Goal: Task Accomplishment & Management: Complete application form

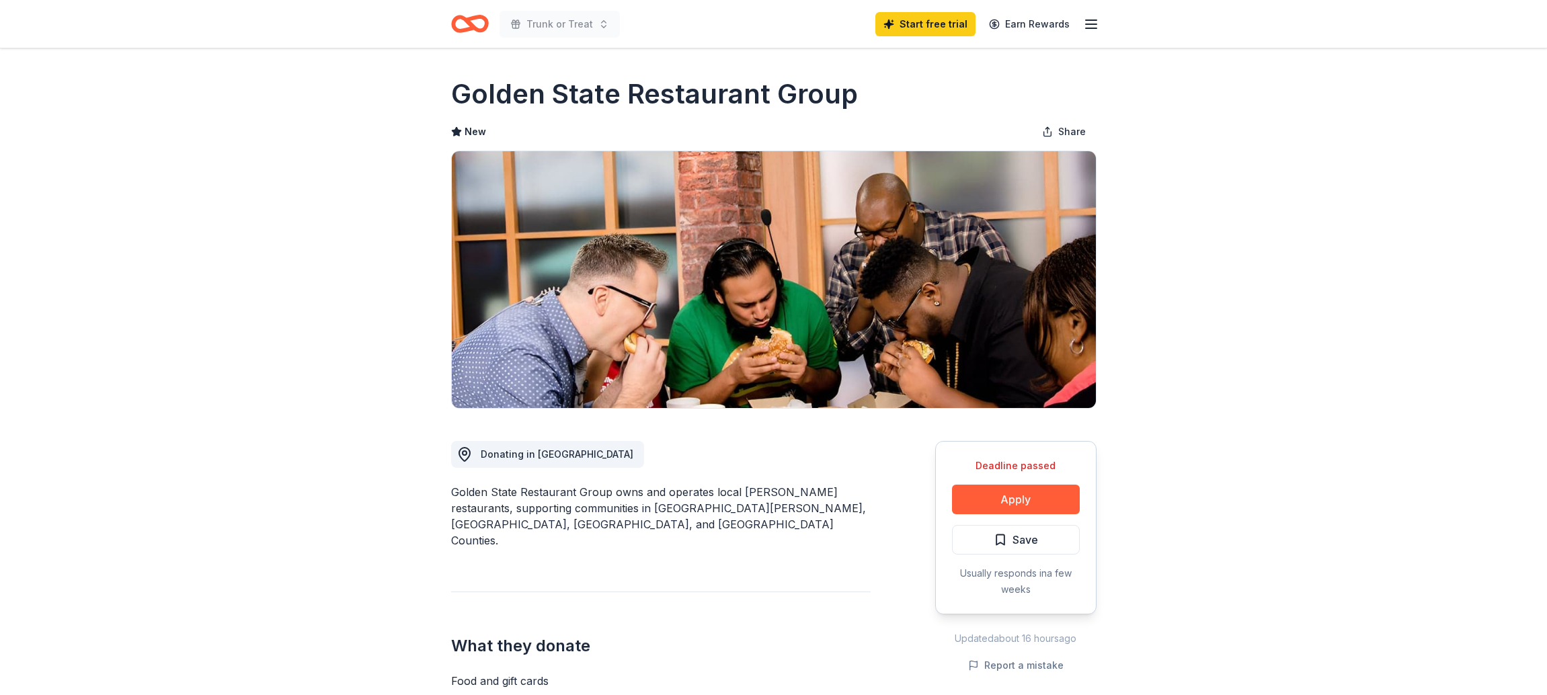
click at [1094, 23] on icon "button" at bounding box center [1091, 24] width 16 height 16
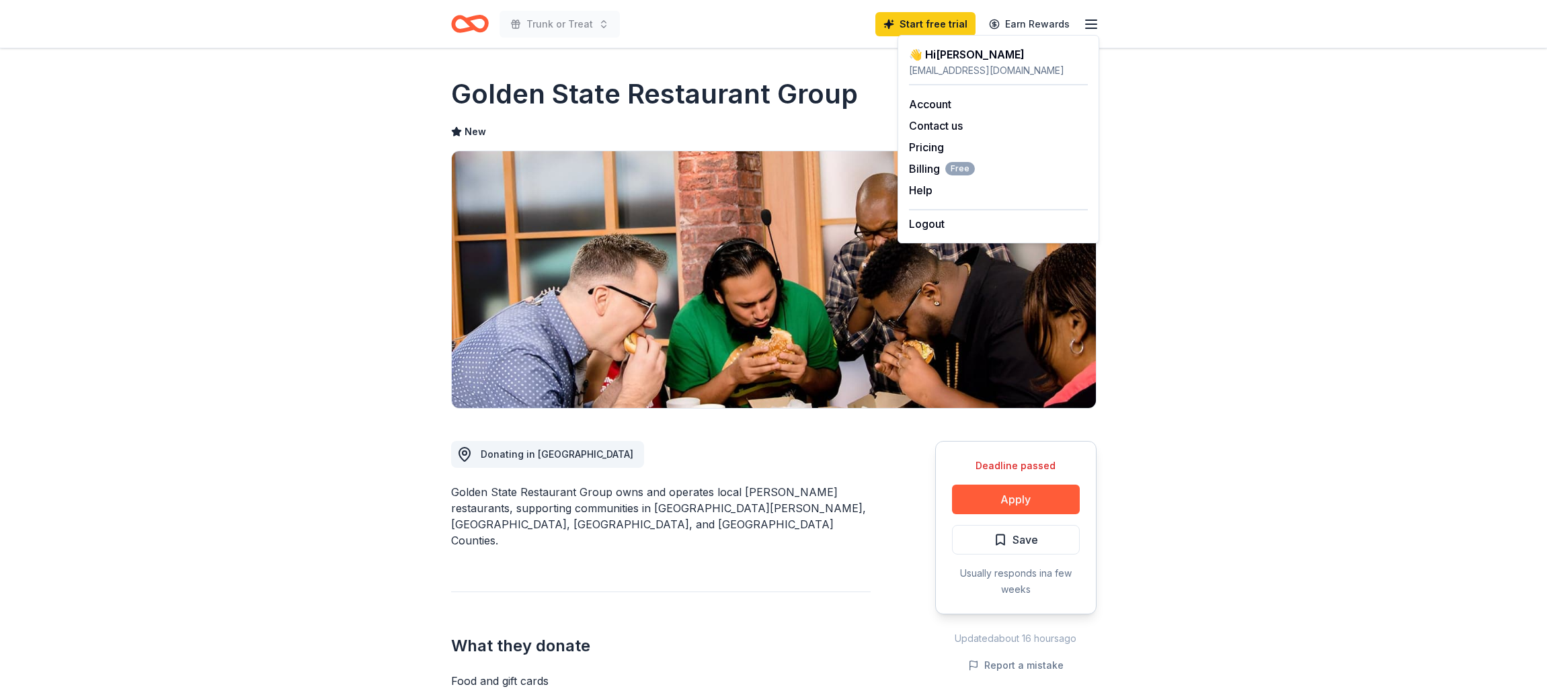
click at [737, 90] on h1 "Golden State Restaurant Group" at bounding box center [654, 94] width 407 height 38
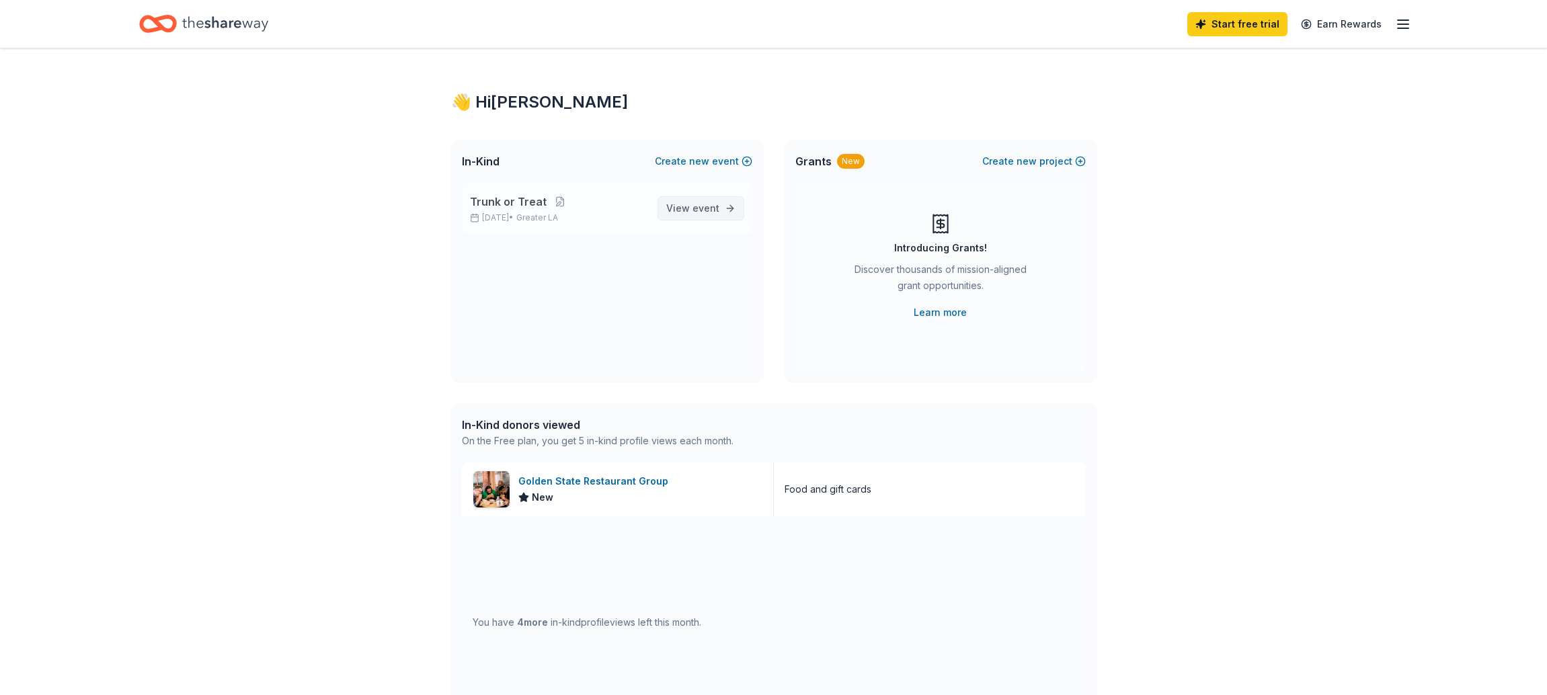
click at [695, 210] on span "event" at bounding box center [705, 207] width 27 height 11
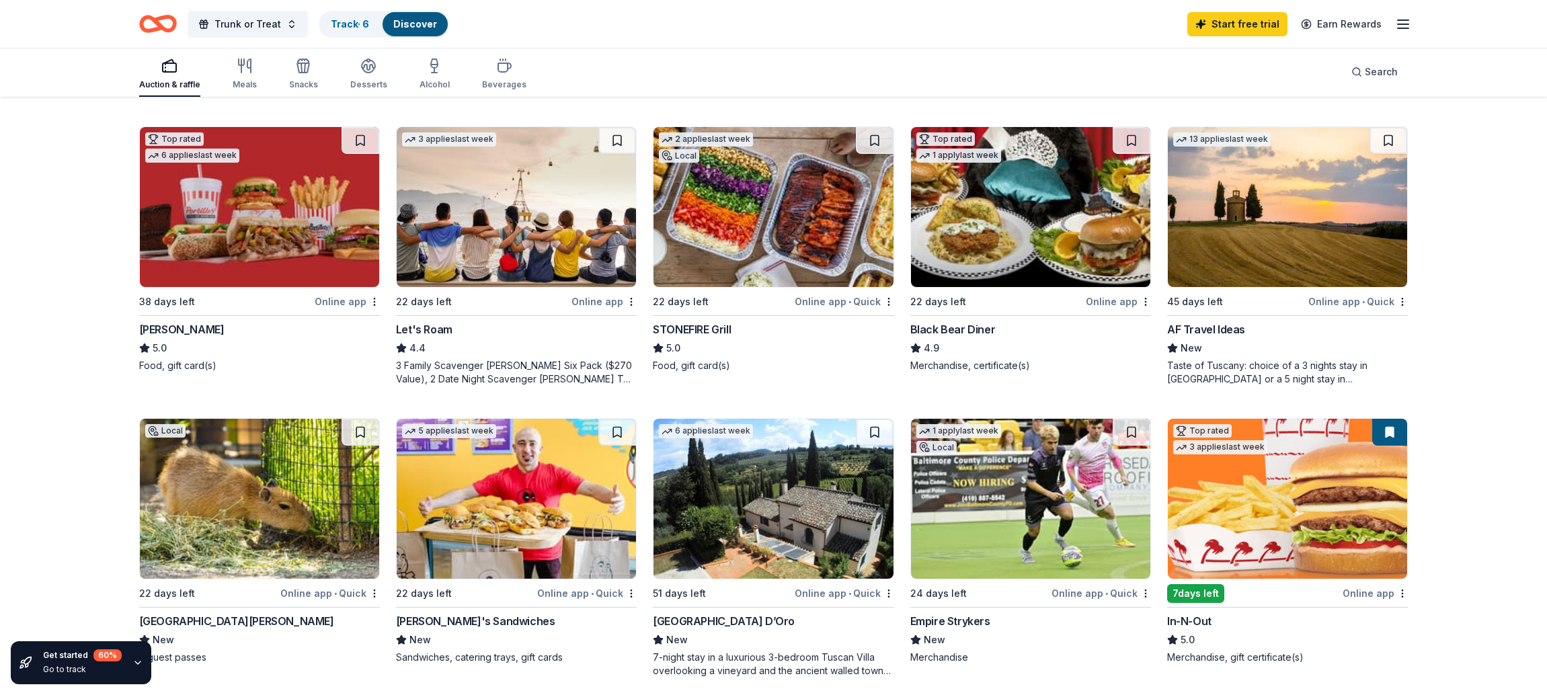
scroll to position [704, 0]
click at [232, 200] on img at bounding box center [259, 208] width 239 height 160
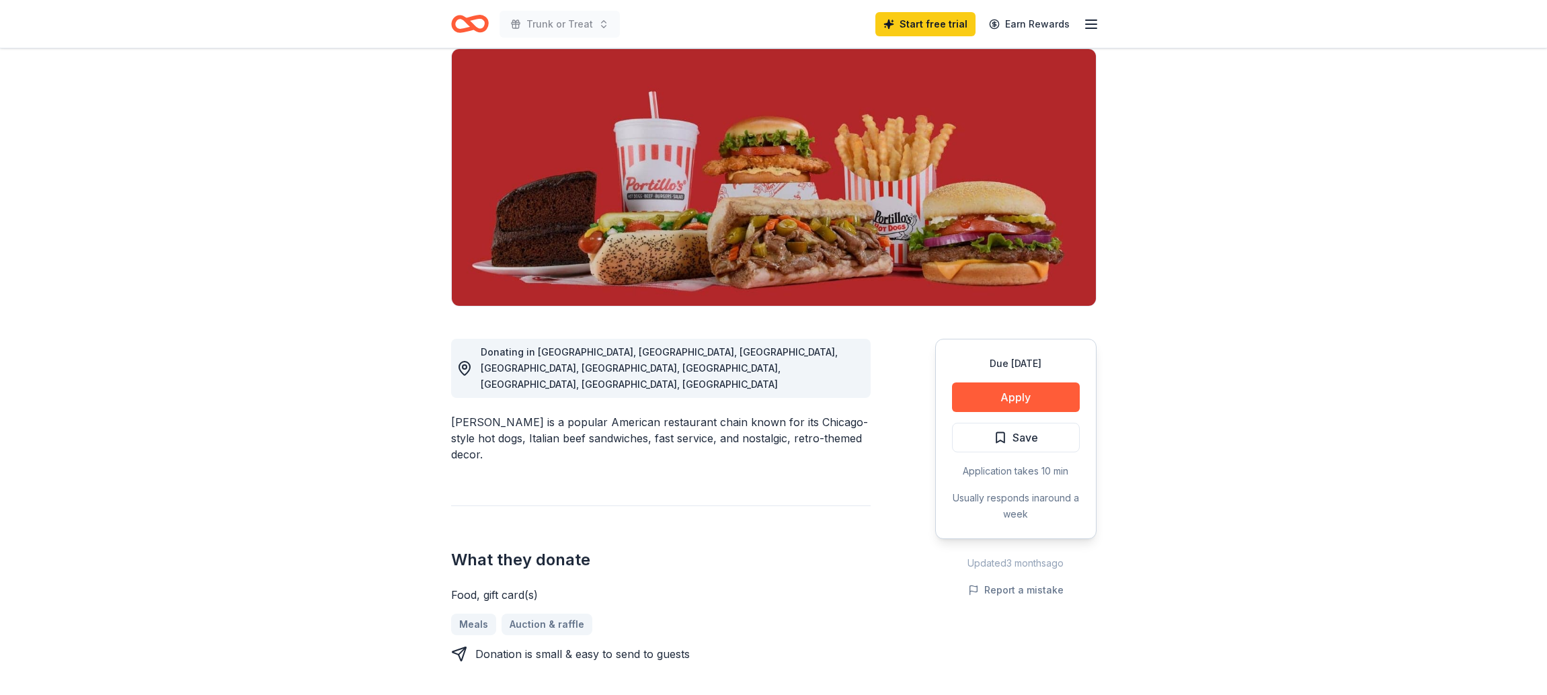
scroll to position [55, 0]
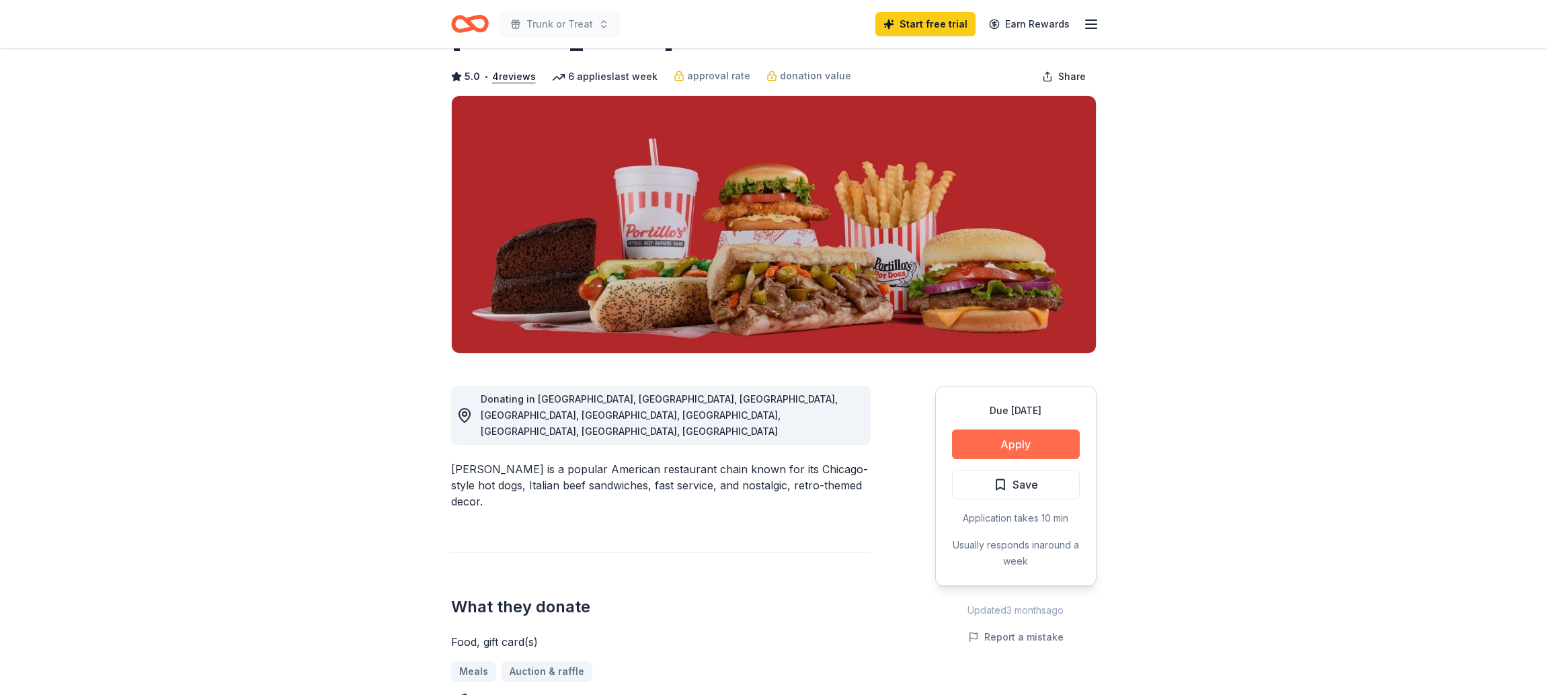
click at [1032, 438] on button "Apply" at bounding box center [1016, 445] width 128 height 30
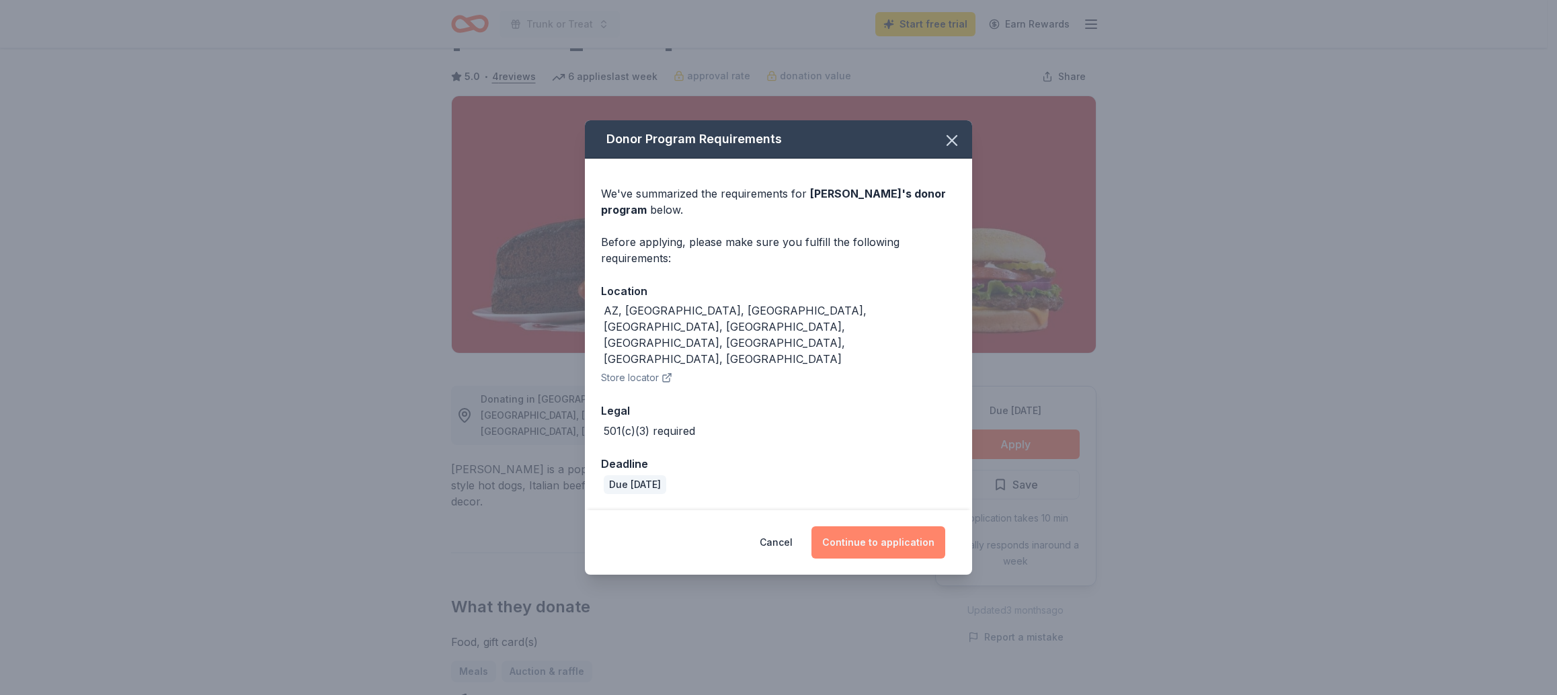
click at [905, 526] on button "Continue to application" at bounding box center [878, 542] width 134 height 32
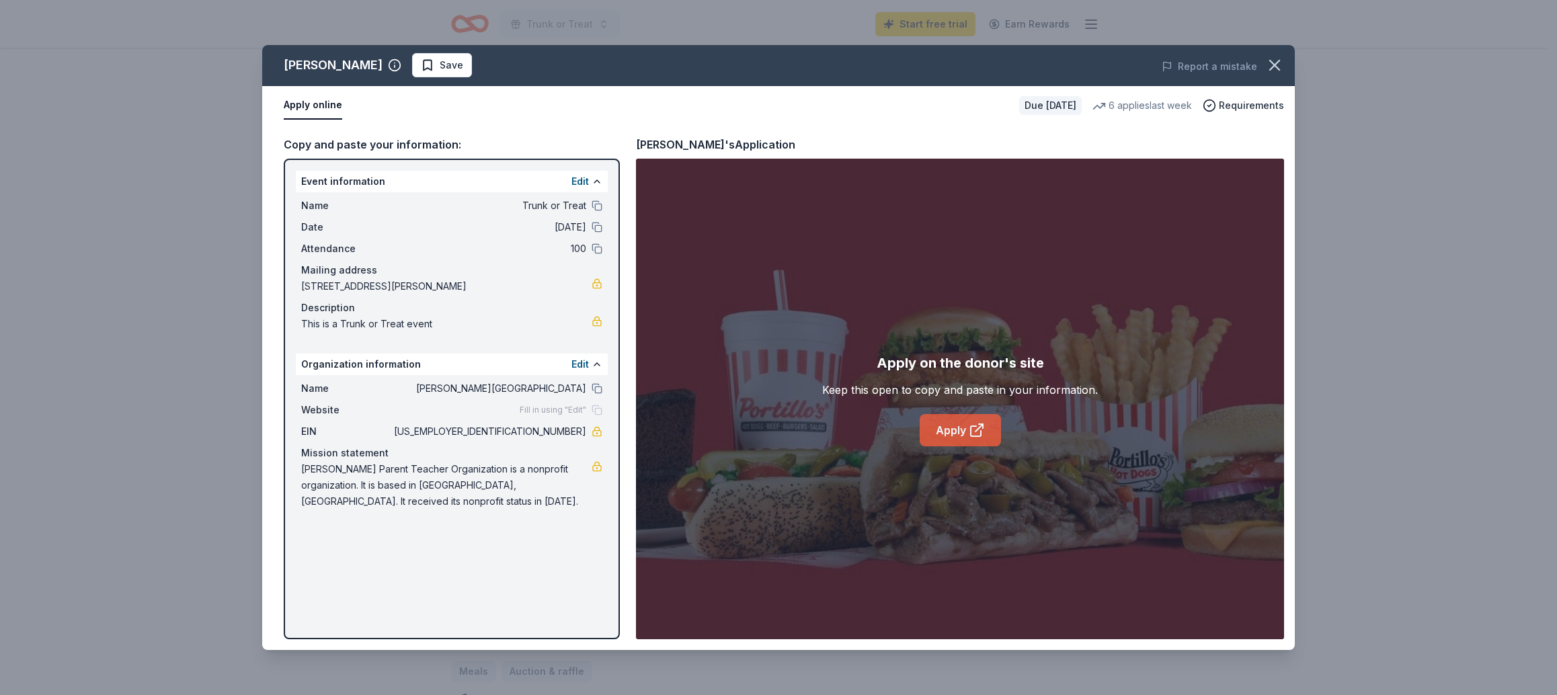
click at [957, 420] on link "Apply" at bounding box center [960, 430] width 81 height 32
click at [1277, 63] on icon "button" at bounding box center [1274, 64] width 9 height 9
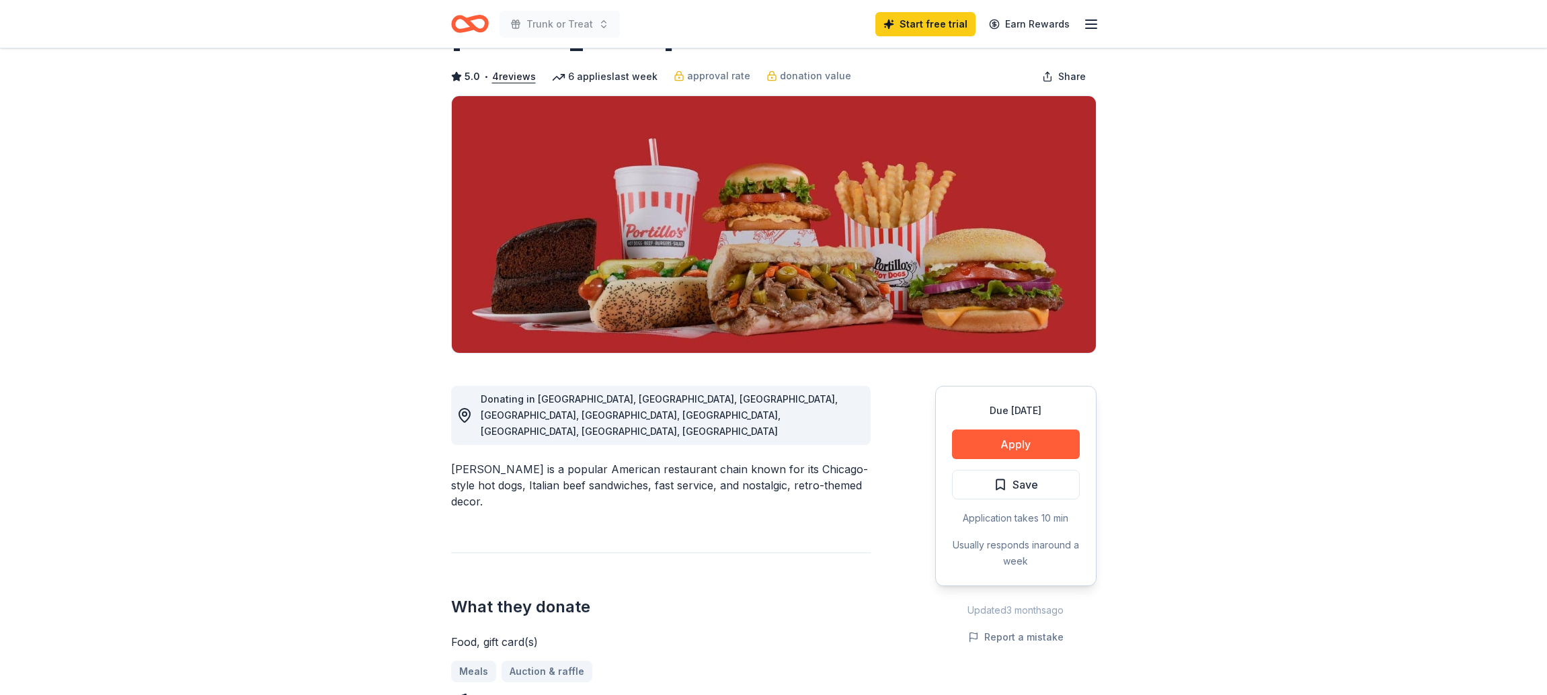
click at [466, 22] on icon "Home" at bounding box center [475, 23] width 21 height 13
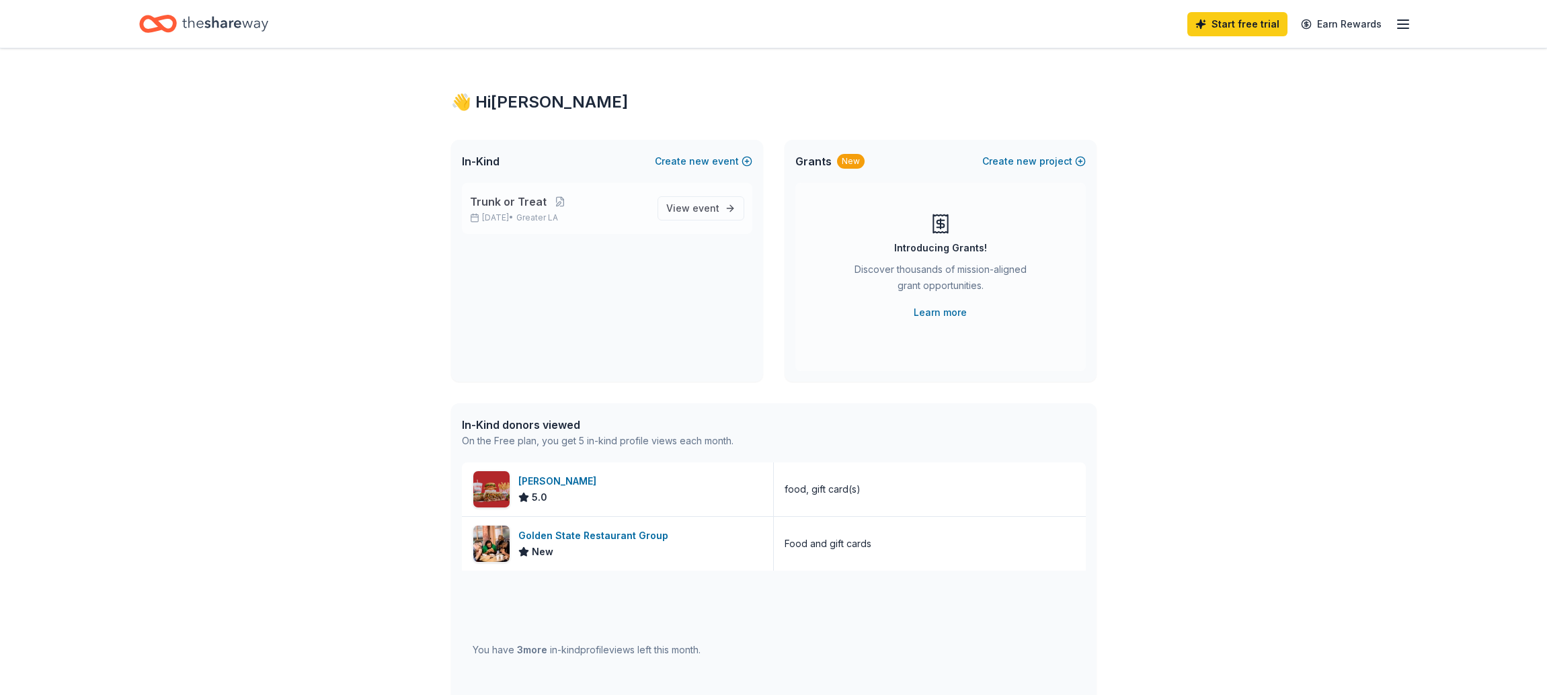
click at [558, 212] on span "Greater LA" at bounding box center [537, 217] width 42 height 11
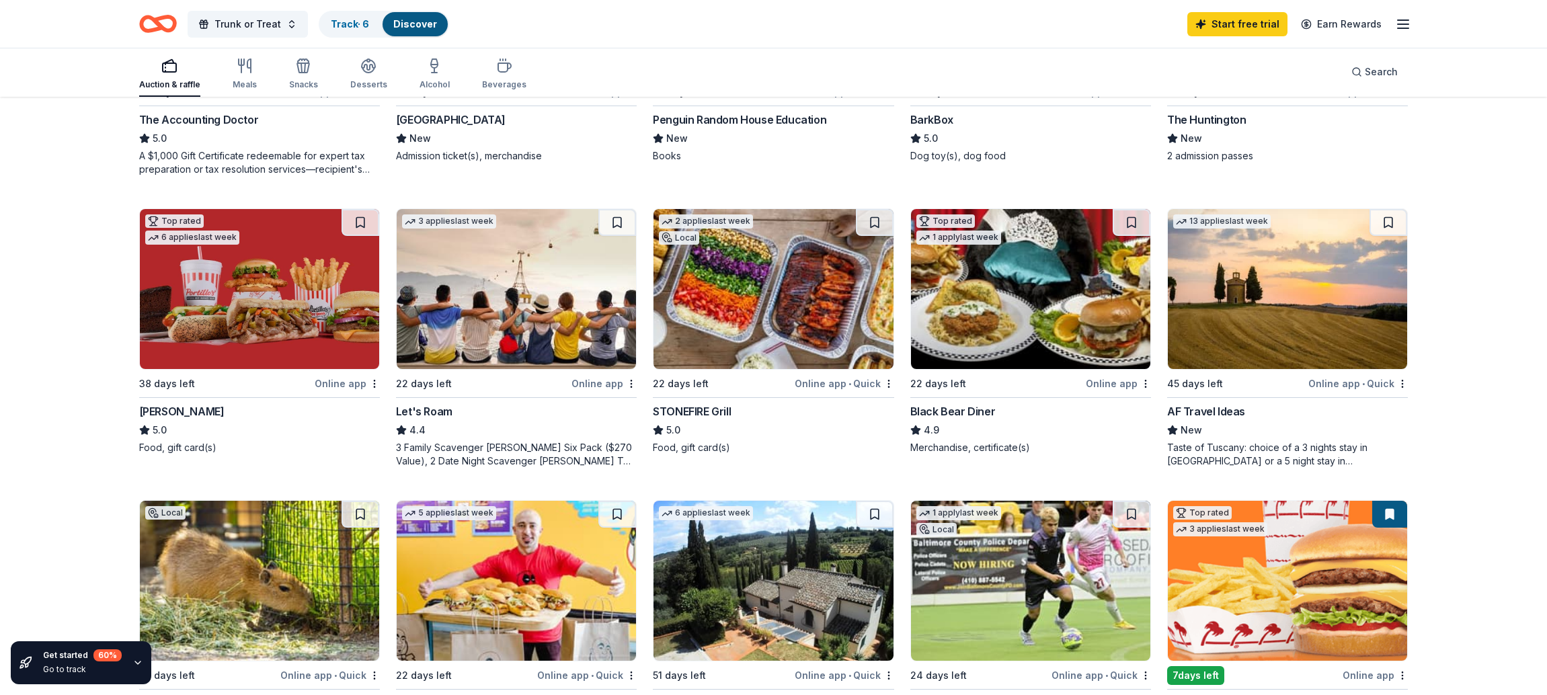
scroll to position [663, 0]
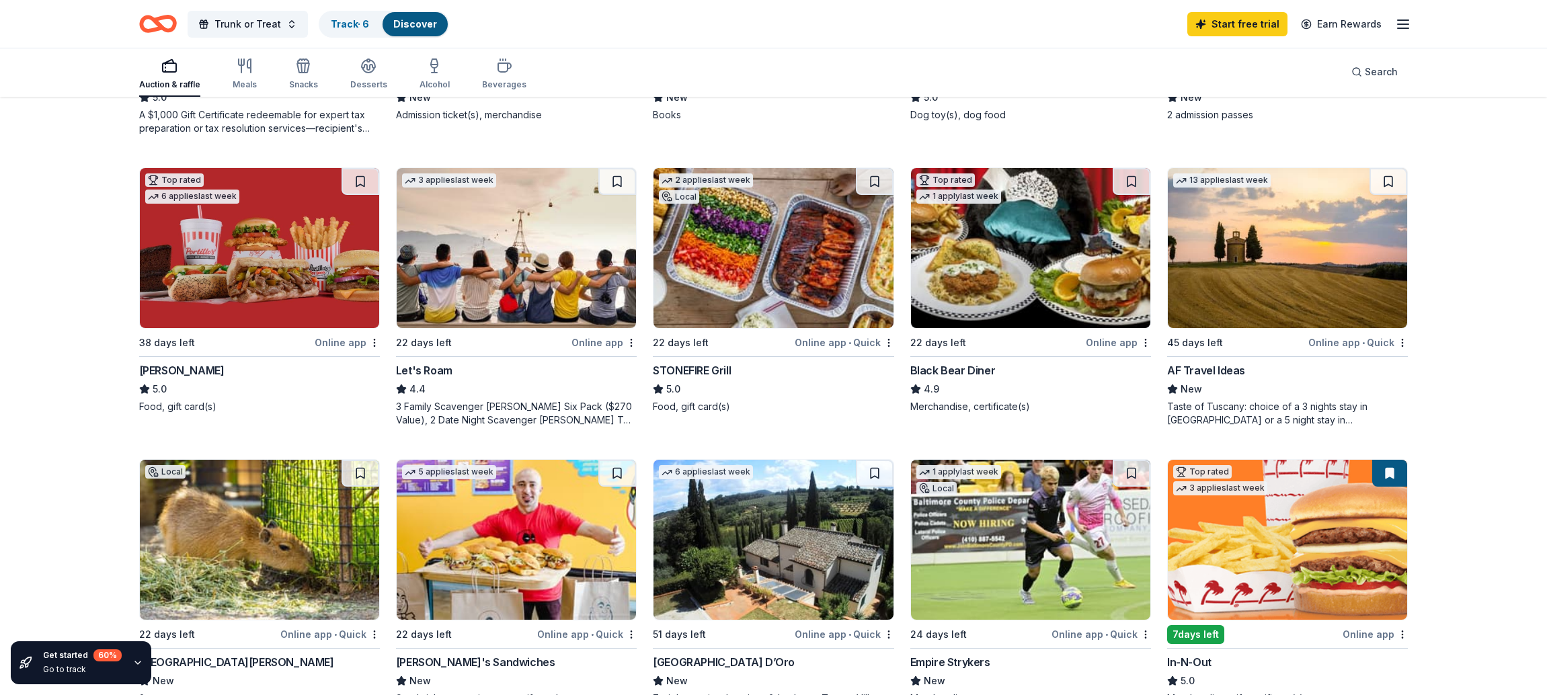
click at [1258, 550] on img at bounding box center [1287, 540] width 239 height 160
click at [809, 274] on img at bounding box center [772, 248] width 239 height 160
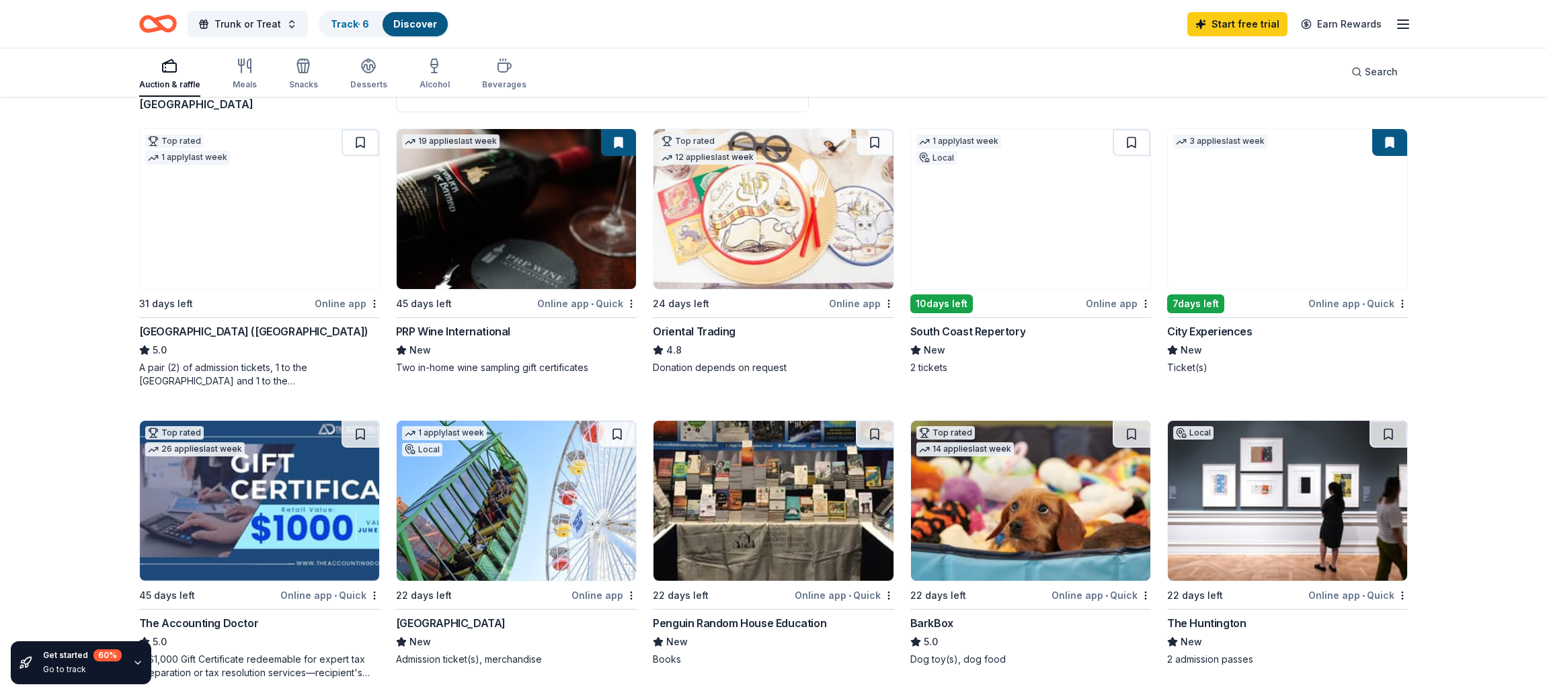
scroll to position [0, 0]
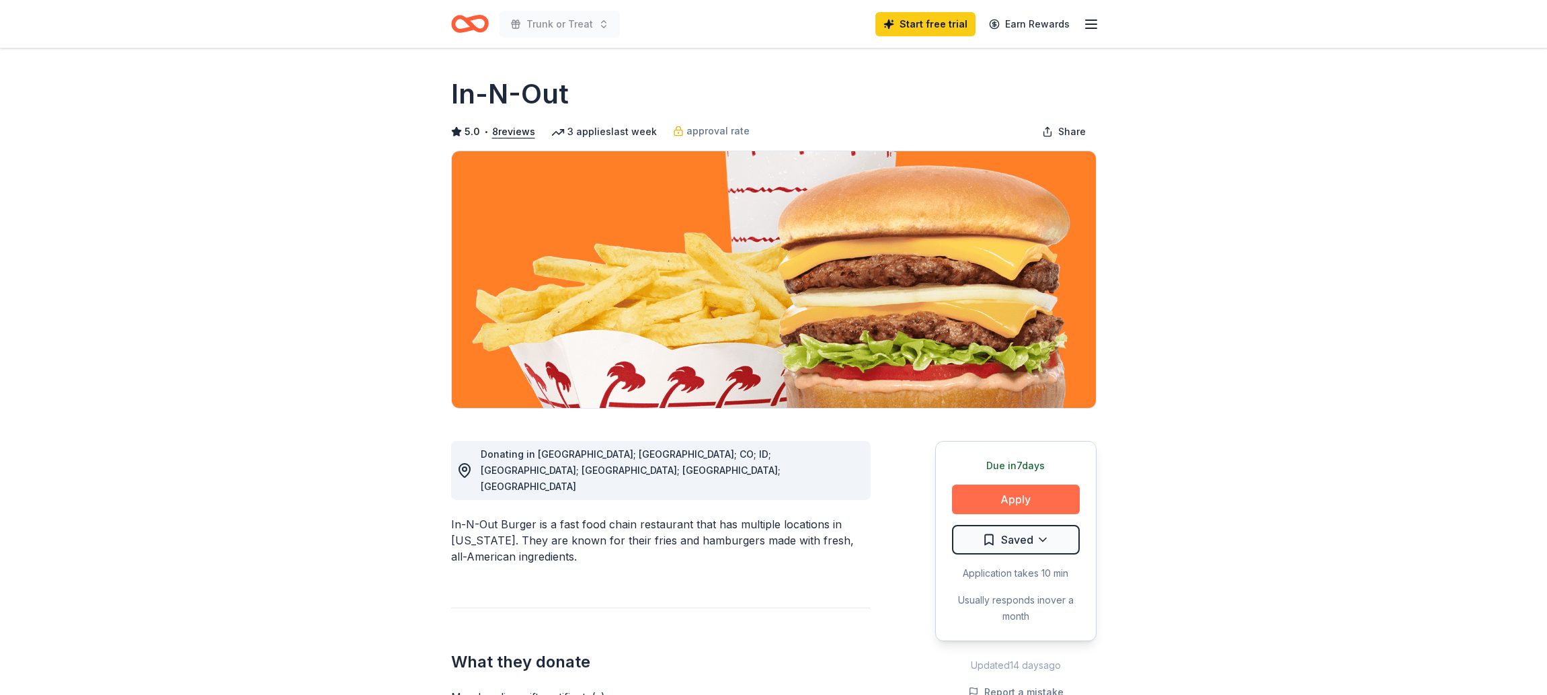
click at [959, 491] on button "Apply" at bounding box center [1016, 500] width 128 height 30
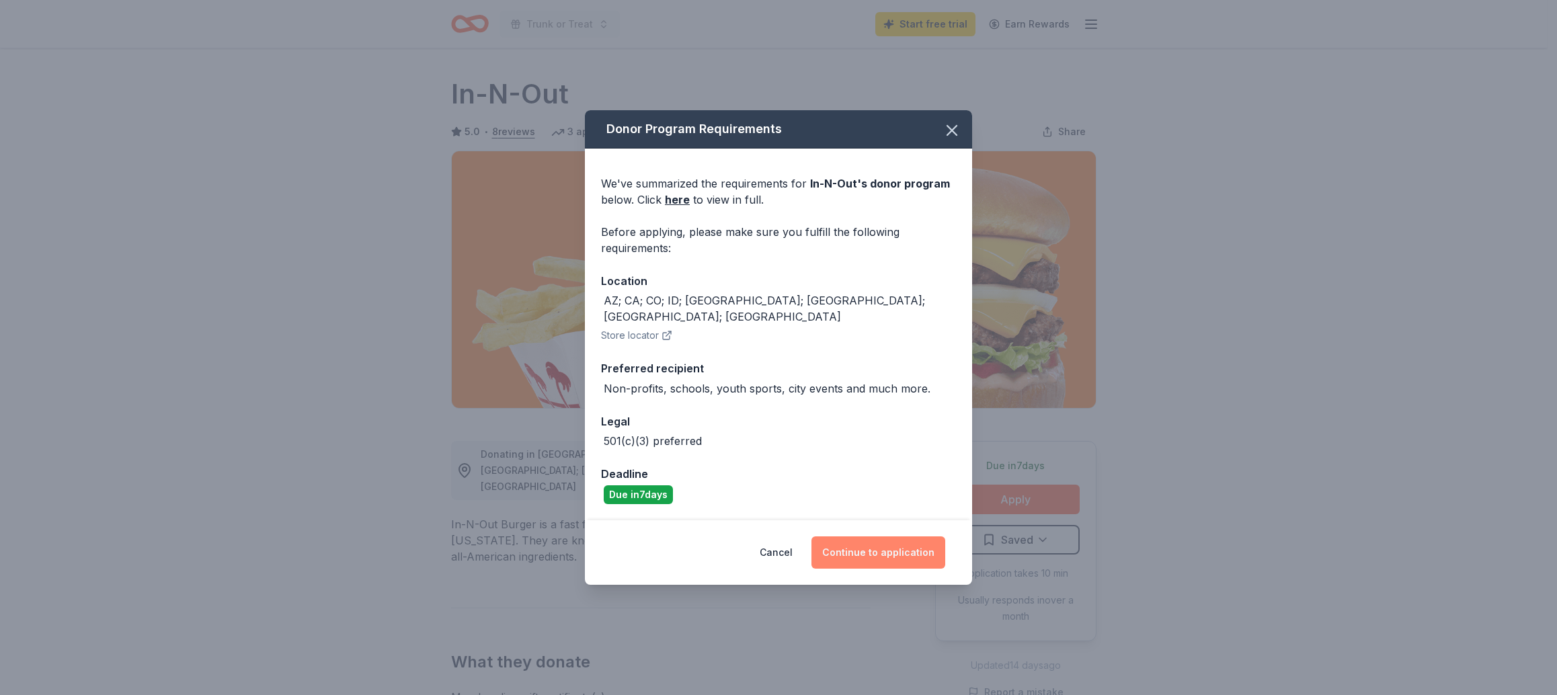
click at [894, 536] on button "Continue to application" at bounding box center [878, 552] width 134 height 32
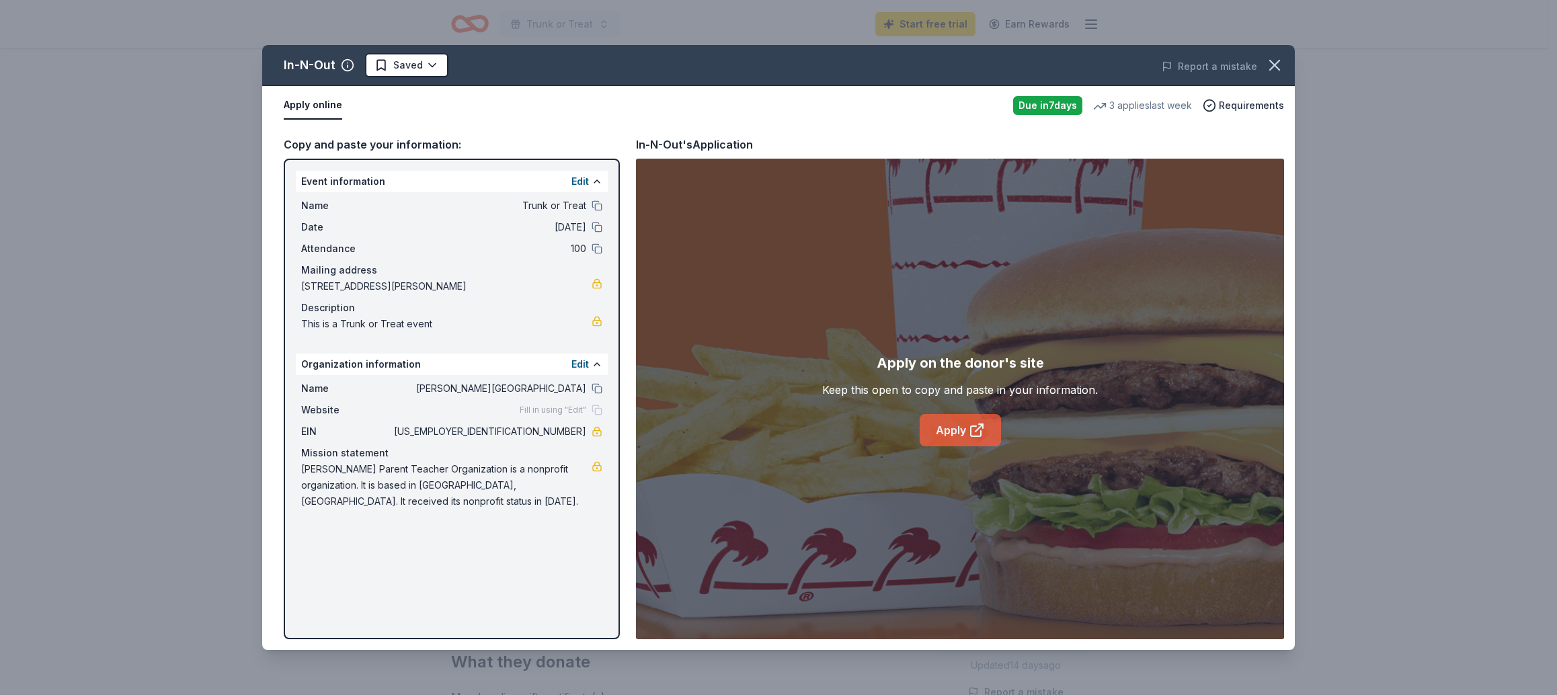
click at [963, 438] on link "Apply" at bounding box center [960, 430] width 81 height 32
drag, startPoint x: 524, startPoint y: 431, endPoint x: 586, endPoint y: 428, distance: 61.9
click at [586, 428] on div "EIN 91-1985915" at bounding box center [451, 431] width 301 height 16
click at [544, 430] on span "[US_EMPLOYER_IDENTIFICATION_NUMBER]" at bounding box center [488, 431] width 195 height 16
click at [544, 430] on span "91-1985915" at bounding box center [488, 431] width 195 height 16
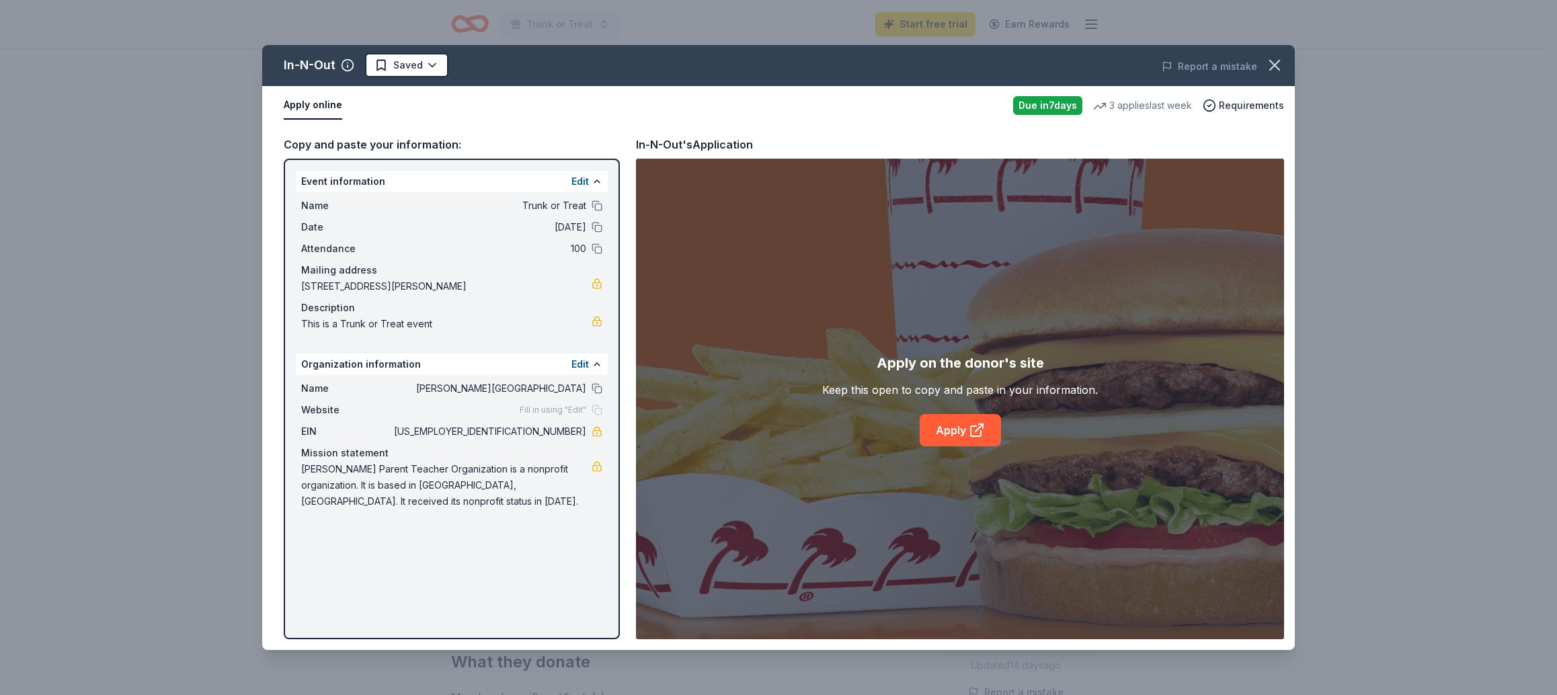
drag, startPoint x: 520, startPoint y: 436, endPoint x: 603, endPoint y: 437, distance: 83.4
click at [604, 438] on div "Name Guin Foss Elementary Website Fill in using "Edit" EIN 91-1985915 Mission s…" at bounding box center [452, 445] width 312 height 140
drag, startPoint x: 415, startPoint y: 512, endPoint x: 298, endPoint y: 456, distance: 129.9
click at [298, 456] on div "Name Guin Foss Elementary Website Fill in using "Edit" EIN 91-1985915 Mission s…" at bounding box center [452, 445] width 312 height 140
click at [599, 206] on button at bounding box center [597, 205] width 11 height 11
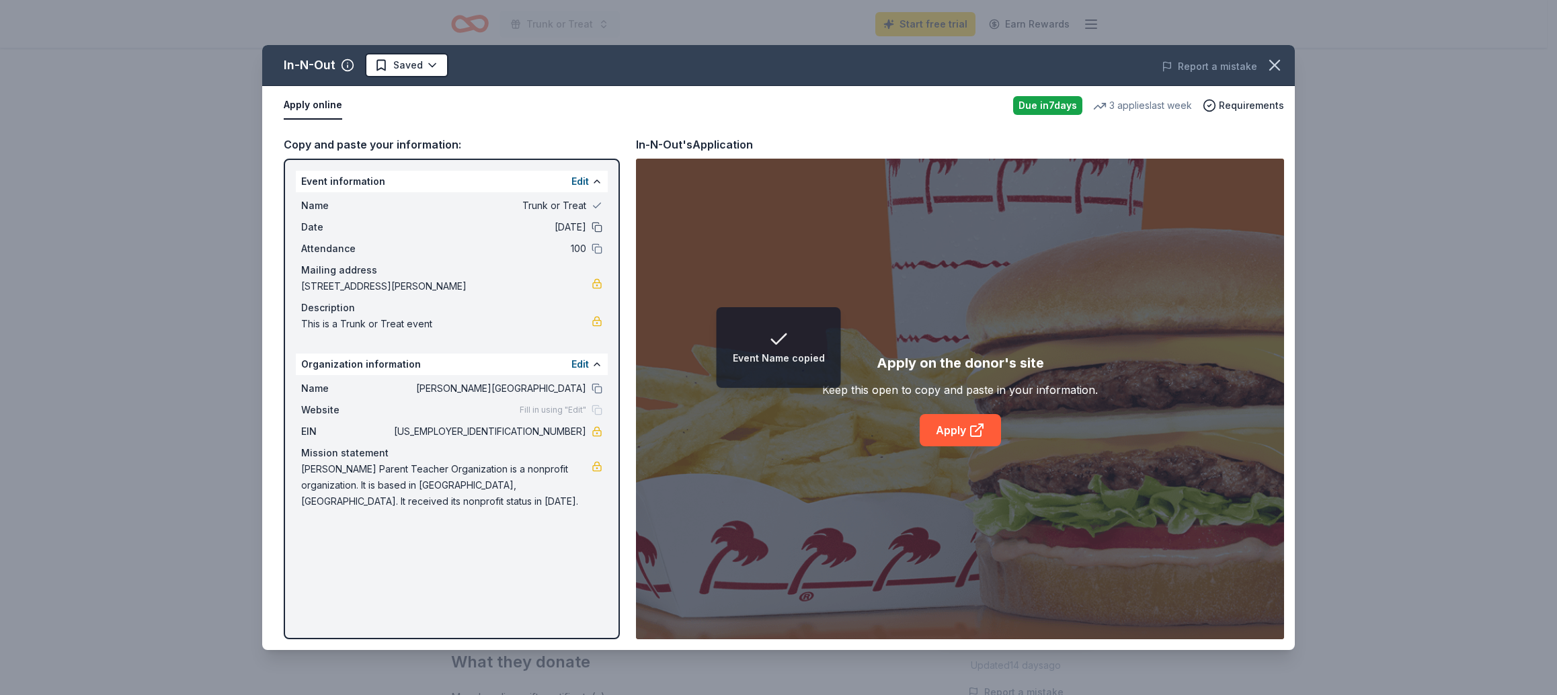
click at [596, 224] on button at bounding box center [597, 227] width 11 height 11
click at [598, 249] on button at bounding box center [597, 248] width 11 height 11
click at [597, 395] on div "Name Guin Foss Elementary" at bounding box center [451, 388] width 301 height 16
click at [598, 440] on div "Name Guin Foss Elementary Website Fill in using "Edit" EIN 91-1985915 Mission s…" at bounding box center [452, 445] width 312 height 140
click at [597, 436] on link at bounding box center [597, 431] width 11 height 11
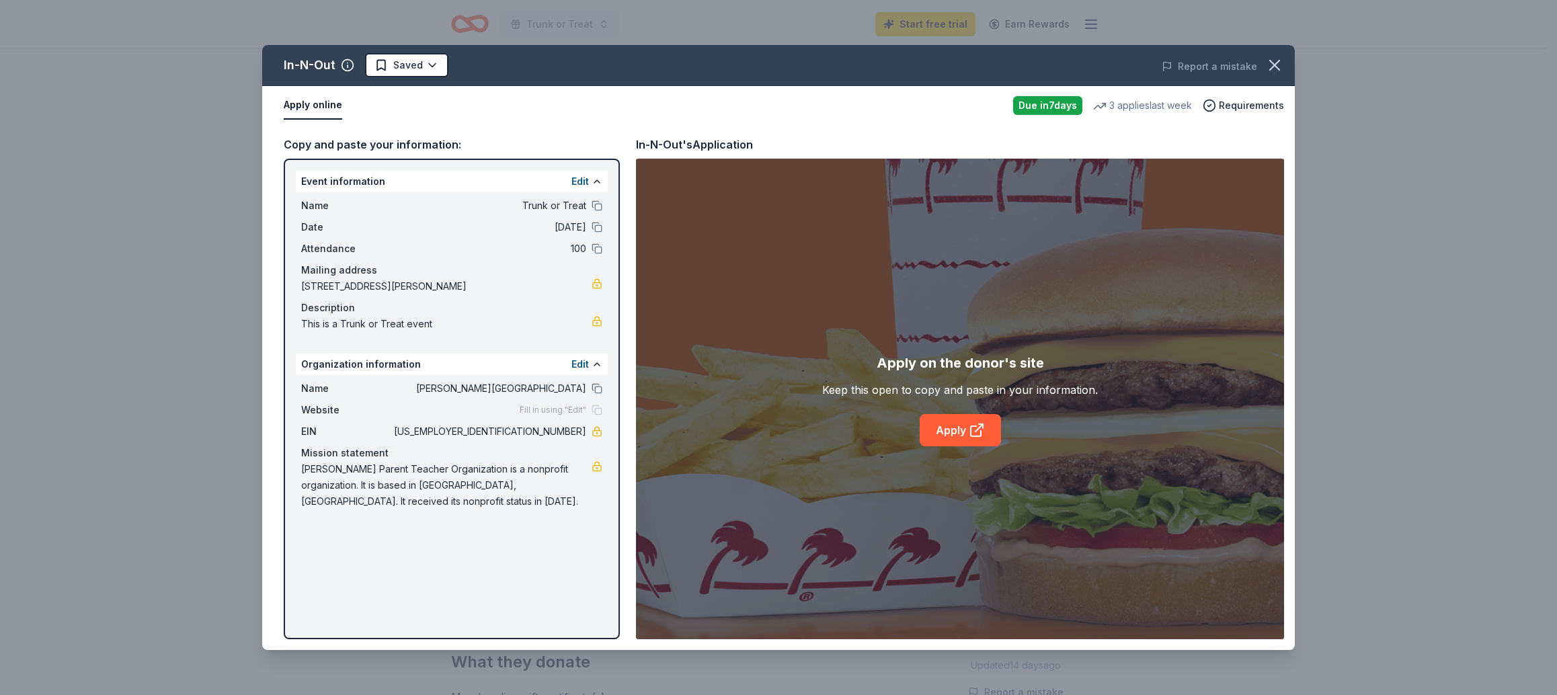
drag, startPoint x: 518, startPoint y: 290, endPoint x: 316, endPoint y: 289, distance: 201.7
click at [356, 286] on span "18492 Vanderlip Avenue, Santa Ana, CA 92705" at bounding box center [446, 286] width 290 height 16
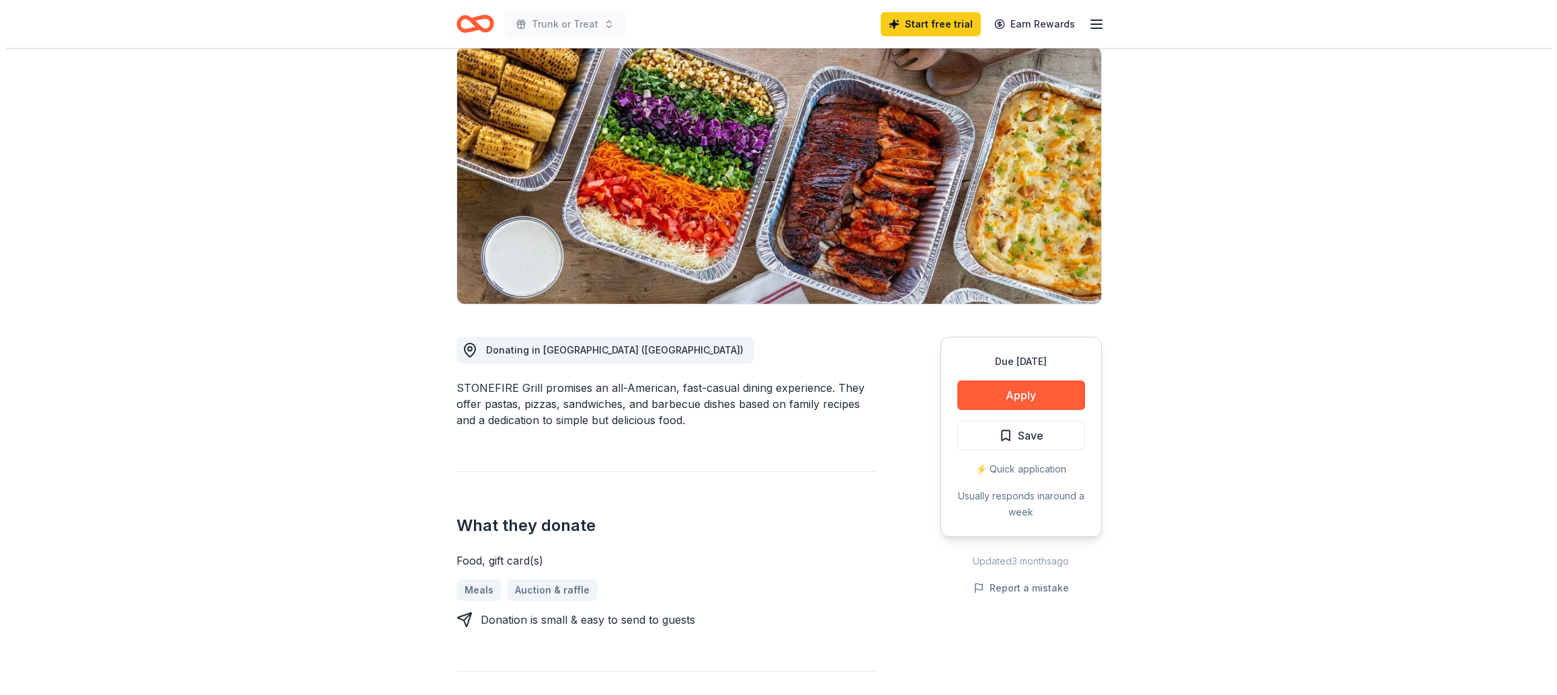
scroll to position [112, 0]
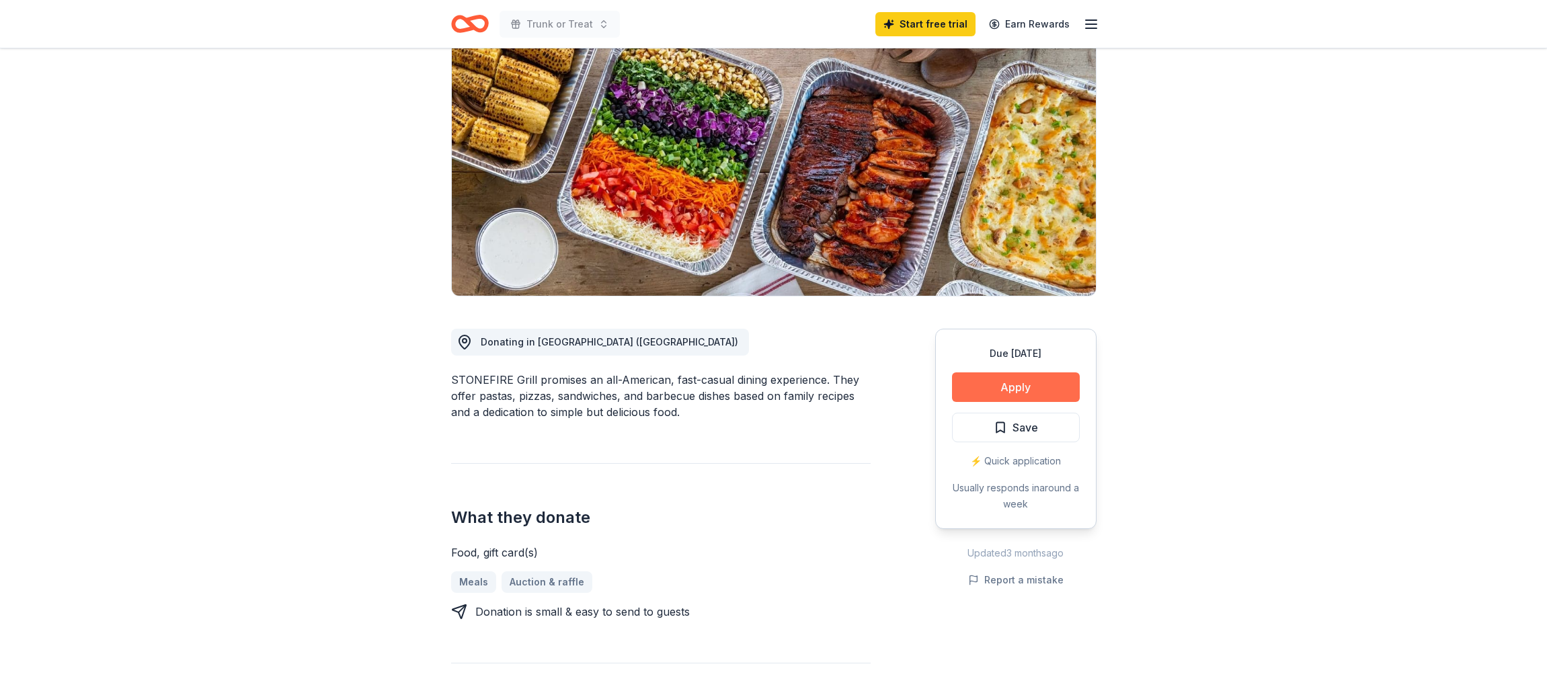
click at [1024, 387] on button "Apply" at bounding box center [1016, 387] width 128 height 30
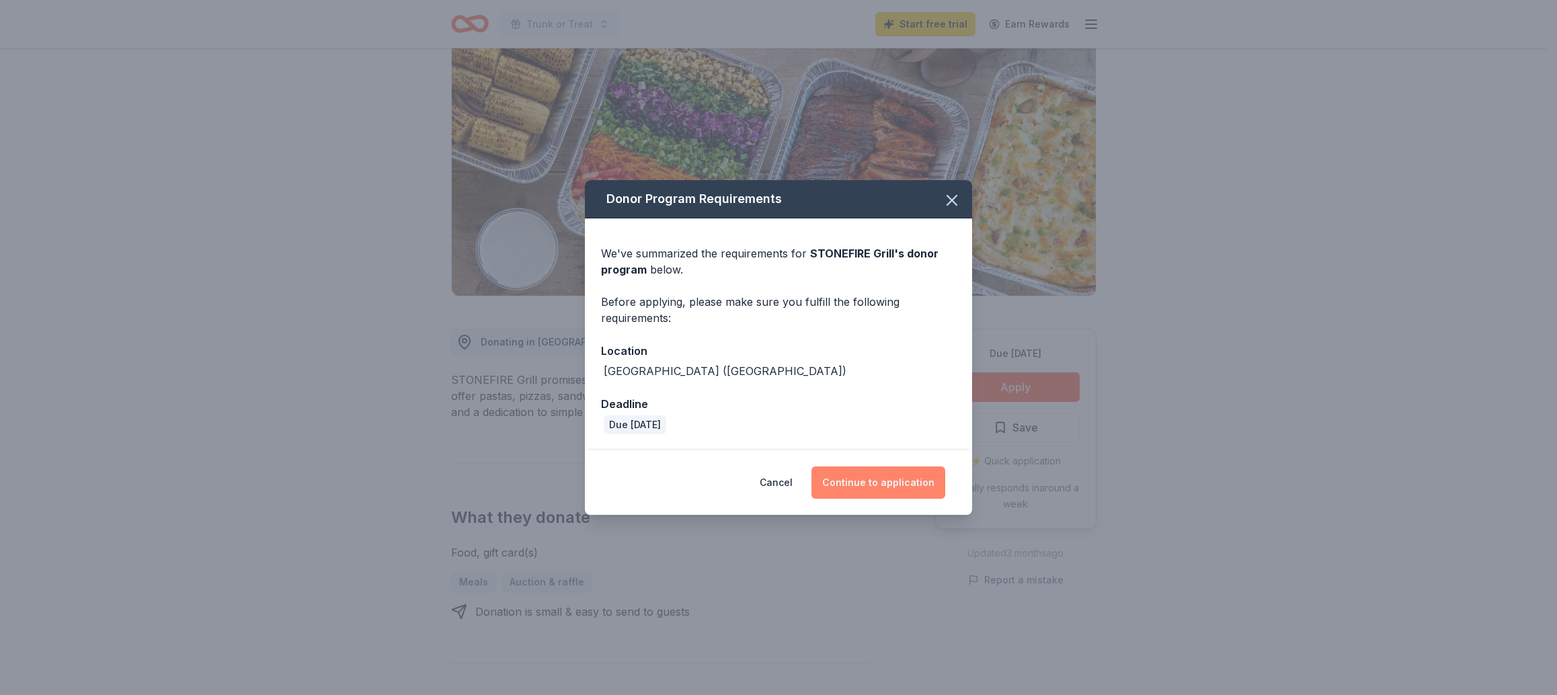
click at [871, 483] on button "Continue to application" at bounding box center [878, 483] width 134 height 32
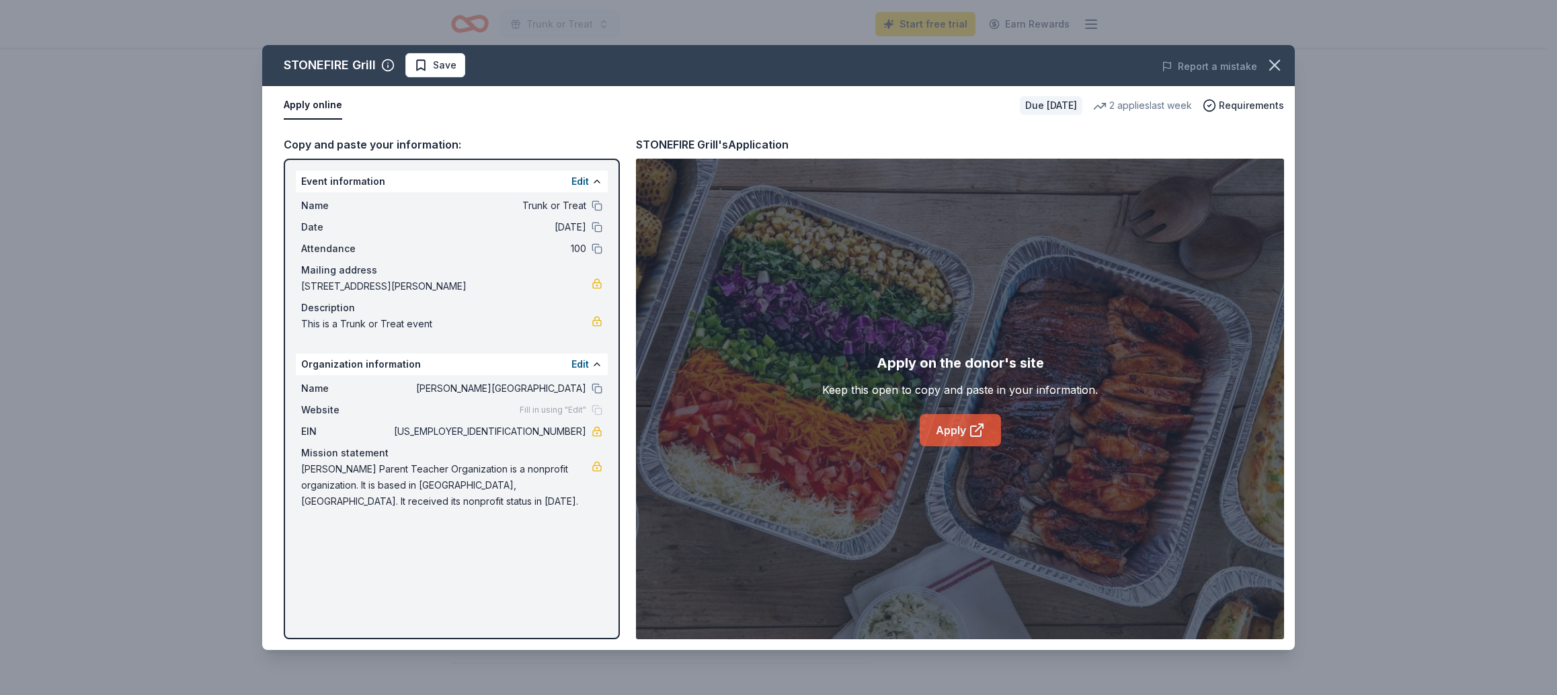
click at [965, 440] on link "Apply" at bounding box center [960, 430] width 81 height 32
